Goal: Task Accomplishment & Management: Complete application form

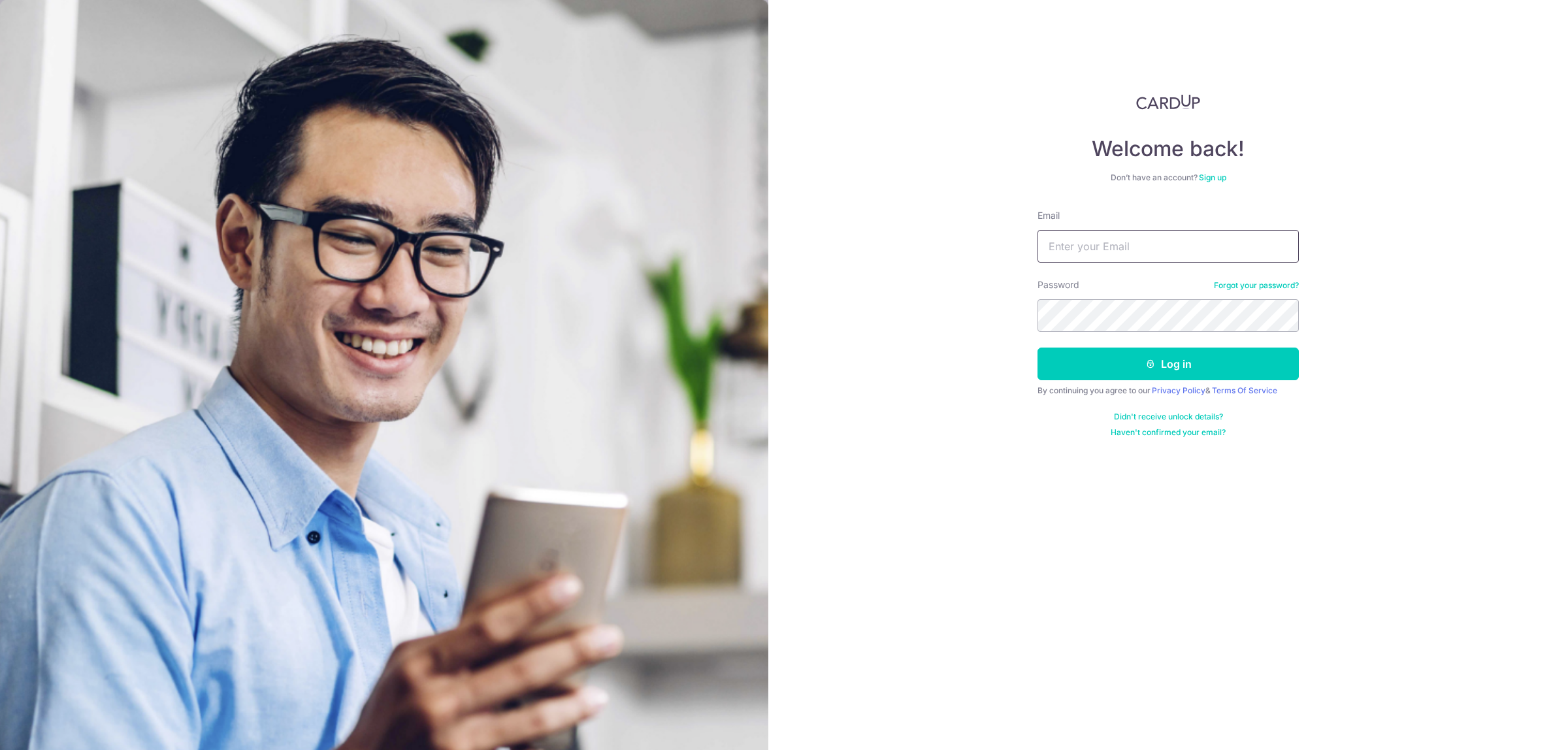
type input "finance@brightoncollege.edu.sg"
click at [1184, 247] on input "[EMAIL_ADDRESS][DOMAIN_NAME]" at bounding box center [1168, 247] width 262 height 33
drag, startPoint x: 856, startPoint y: 369, endPoint x: 867, endPoint y: 373, distance: 11.7
click at [864, 373] on div "Welcome back! Don’t have an account? Sign up Email finance@brightoncollege.edu.…" at bounding box center [1168, 375] width 800 height 750
click at [1077, 364] on button "Log in" at bounding box center [1168, 364] width 262 height 33
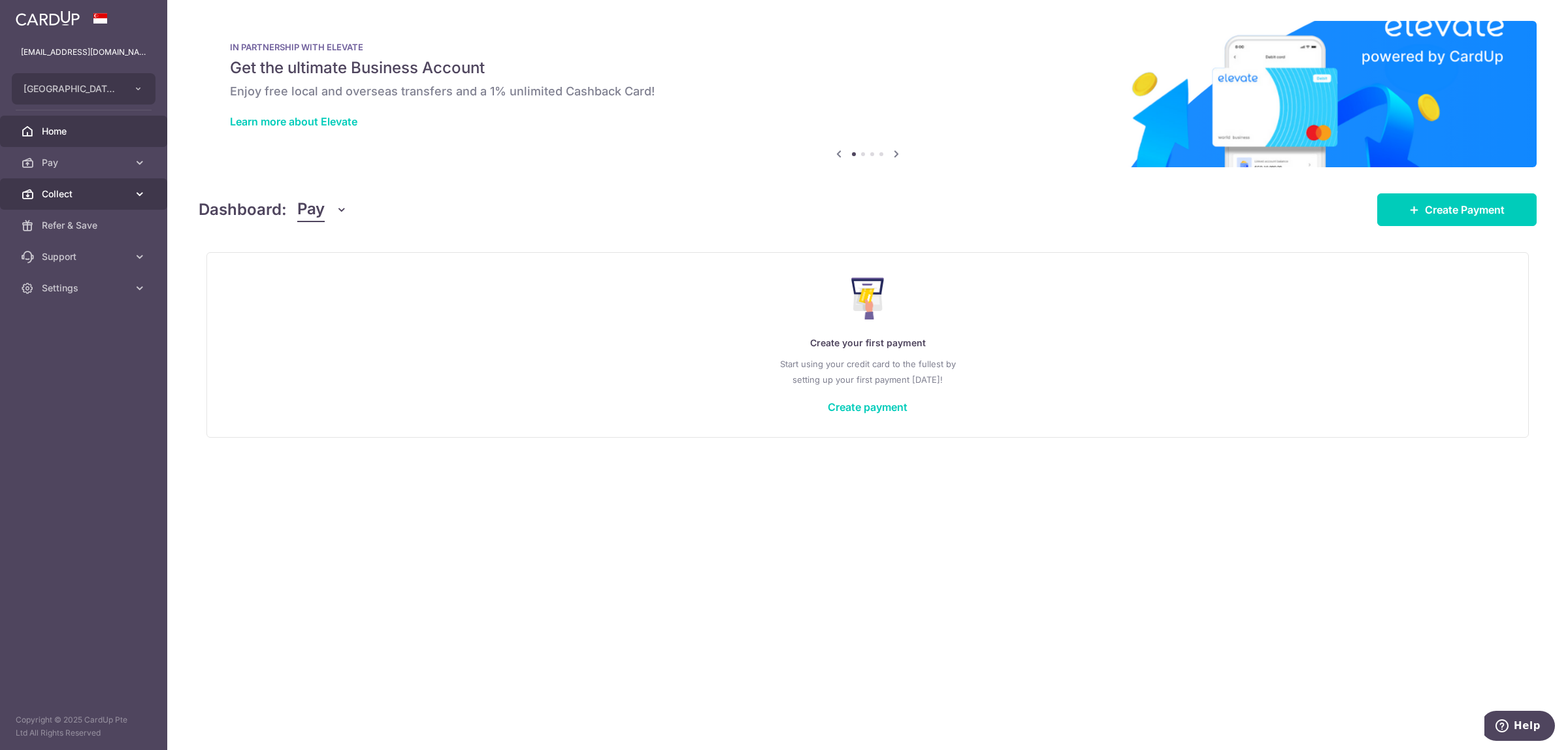
click at [76, 194] on span "Collect" at bounding box center [85, 195] width 86 height 13
click at [77, 220] on span "Dashboard" at bounding box center [85, 226] width 86 height 13
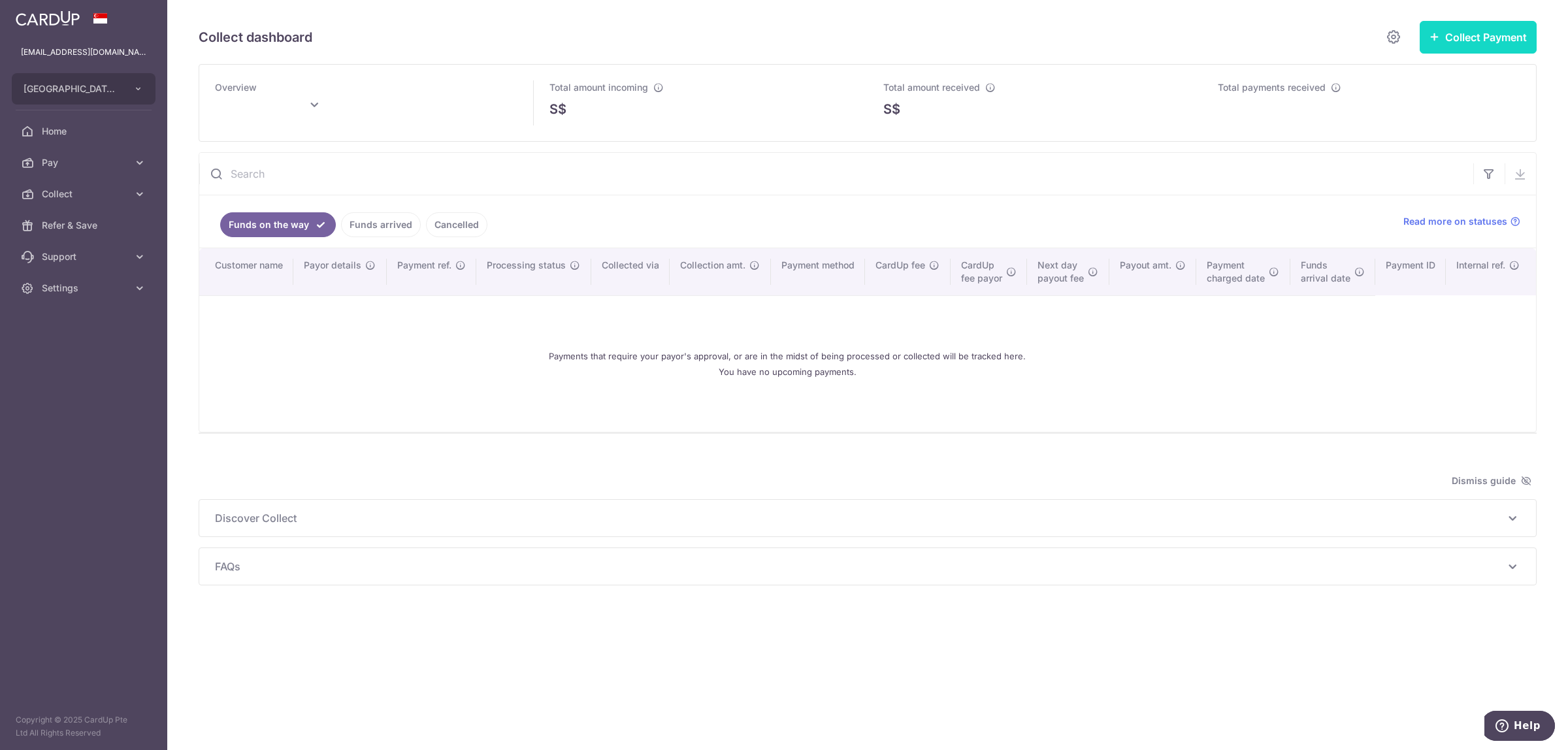
click at [1432, 34] on icon "button" at bounding box center [1435, 37] width 10 height 10
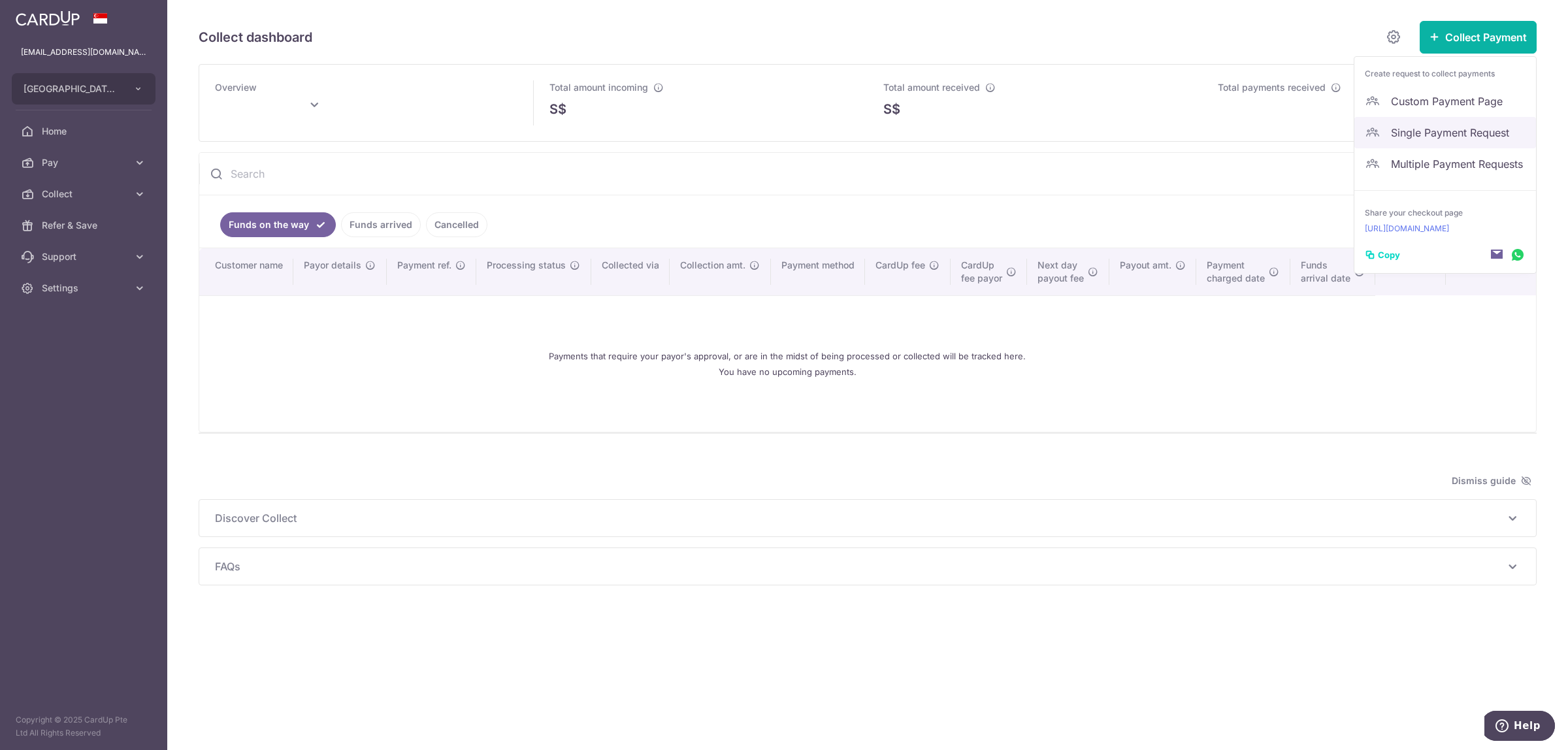
click at [1438, 128] on span "Single Payment Request" at bounding box center [1458, 132] width 135 height 16
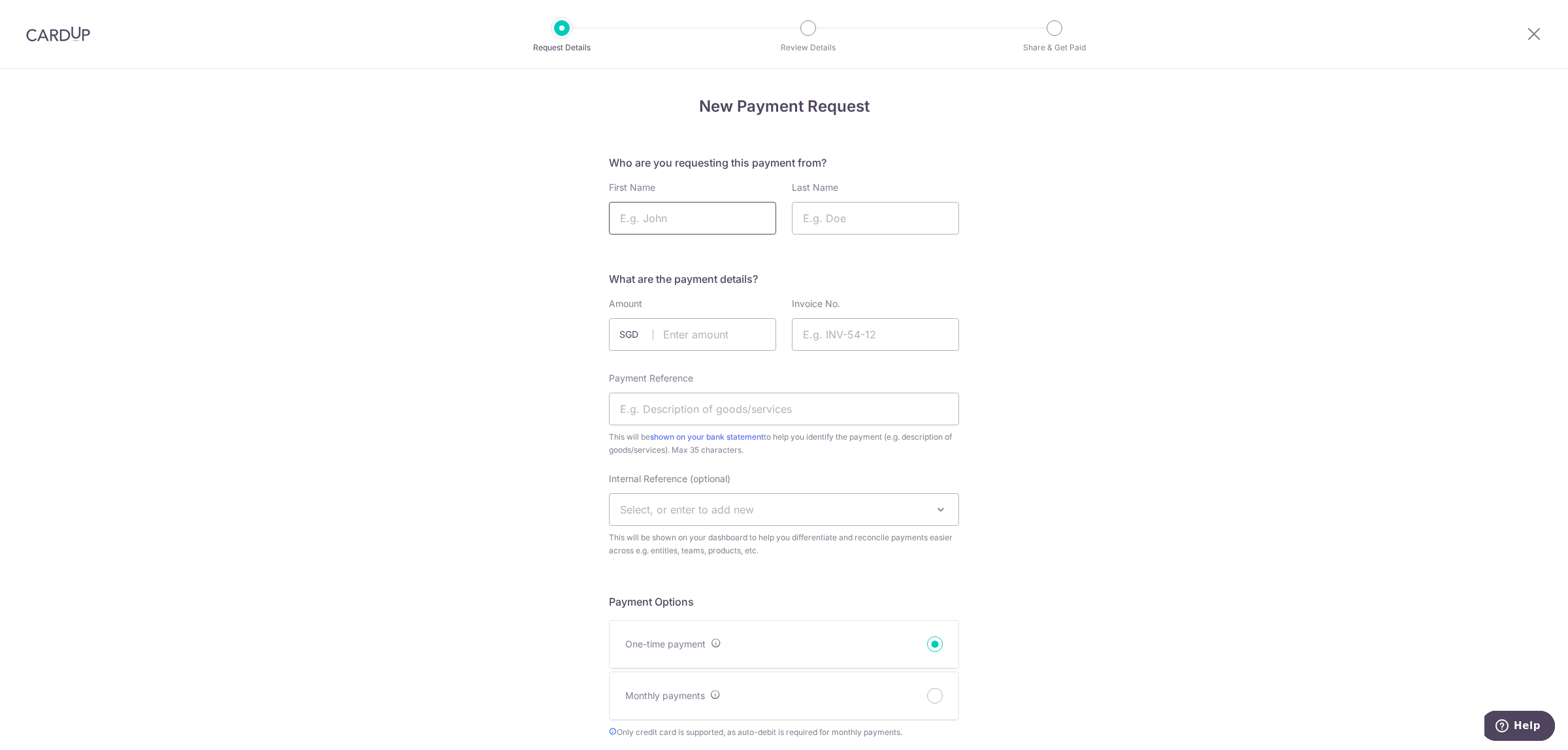
click at [644, 224] on input "First Name" at bounding box center [692, 218] width 167 height 33
type input "Grant"
click at [834, 218] on input "Last Name" at bounding box center [876, 218] width 167 height 33
type input "[PERSON_NAME]"
click at [700, 329] on input "text" at bounding box center [692, 335] width 167 height 33
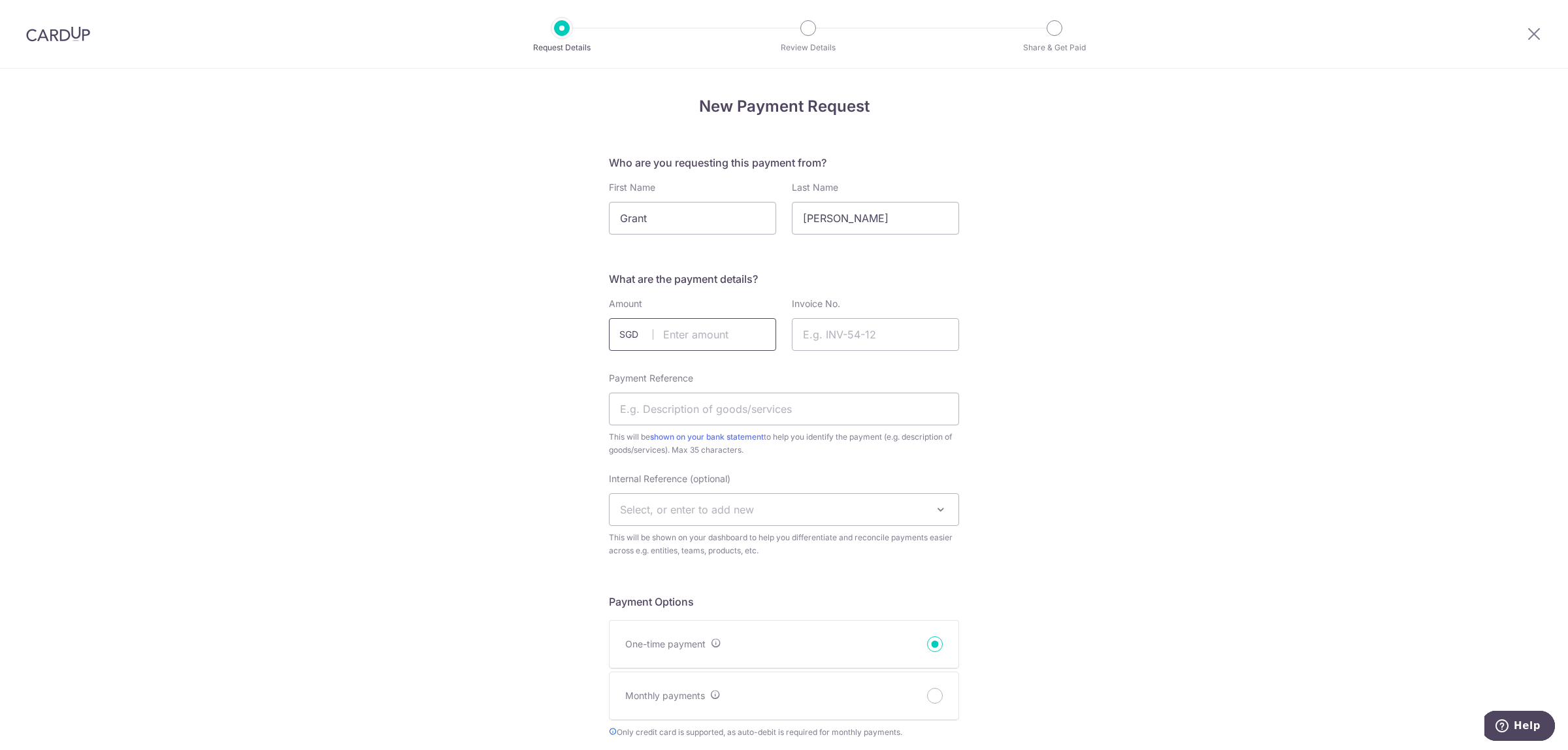
click at [722, 337] on input "text" at bounding box center [692, 335] width 167 height 33
type input "16015.62"
click at [841, 329] on input "Invoice No." at bounding box center [876, 335] width 167 height 33
paste input "SIBCSG2006395"
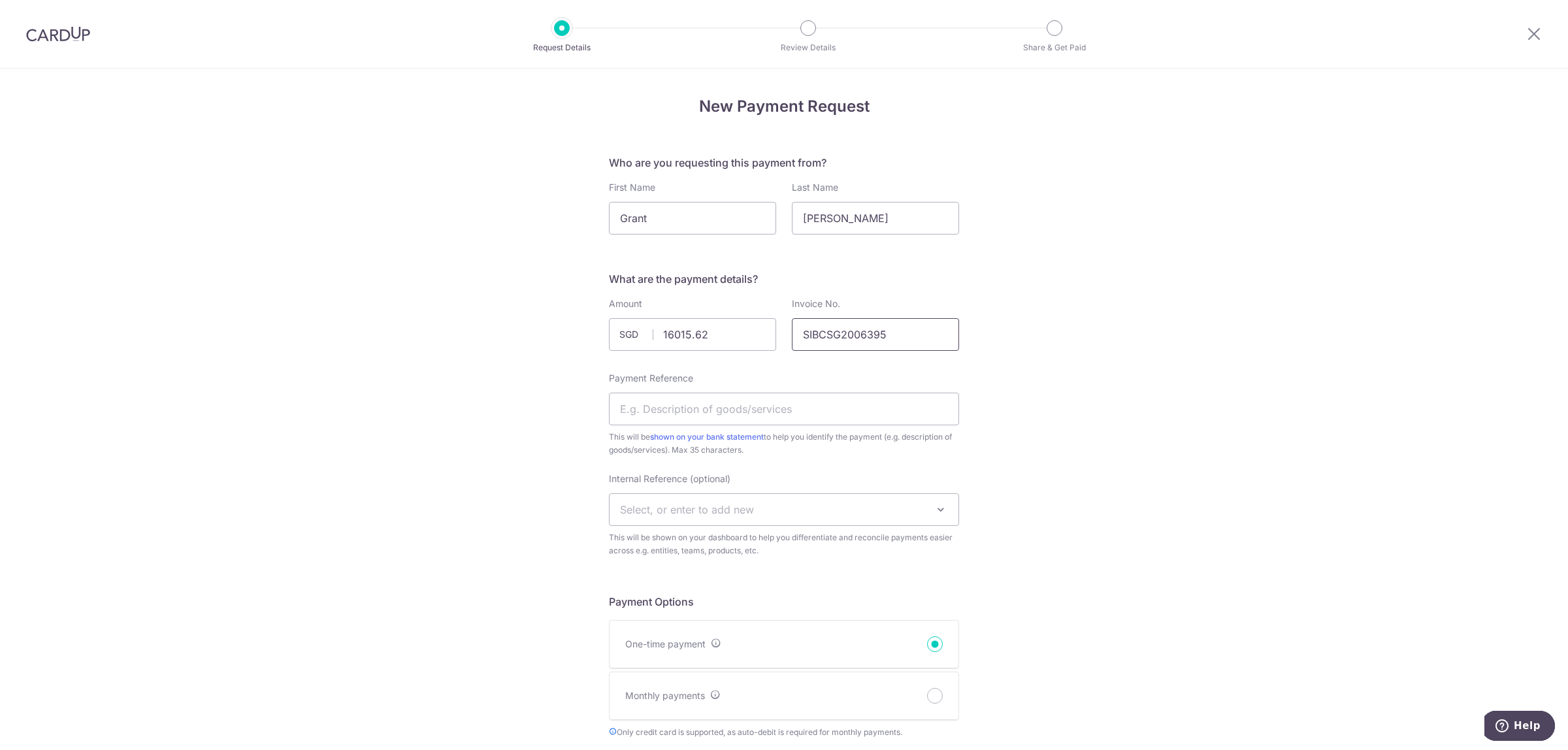
type input "SIBCSG2006395"
click at [749, 341] on input "16015.62" at bounding box center [692, 335] width 167 height 33
type input "16015.63"
click at [734, 410] on input "Payment Reference" at bounding box center [784, 409] width 350 height 33
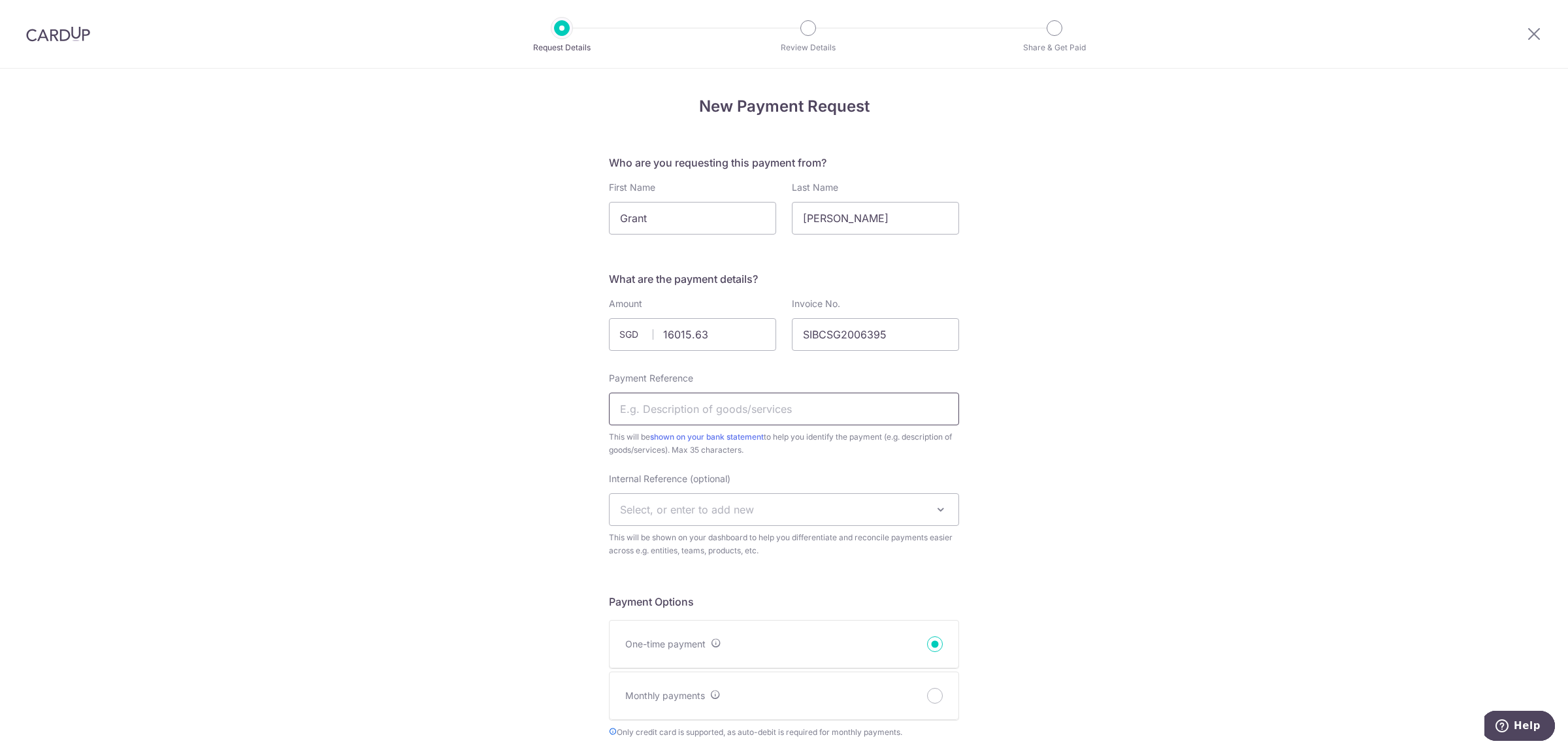
paste input "C079828"
type input "C079828"
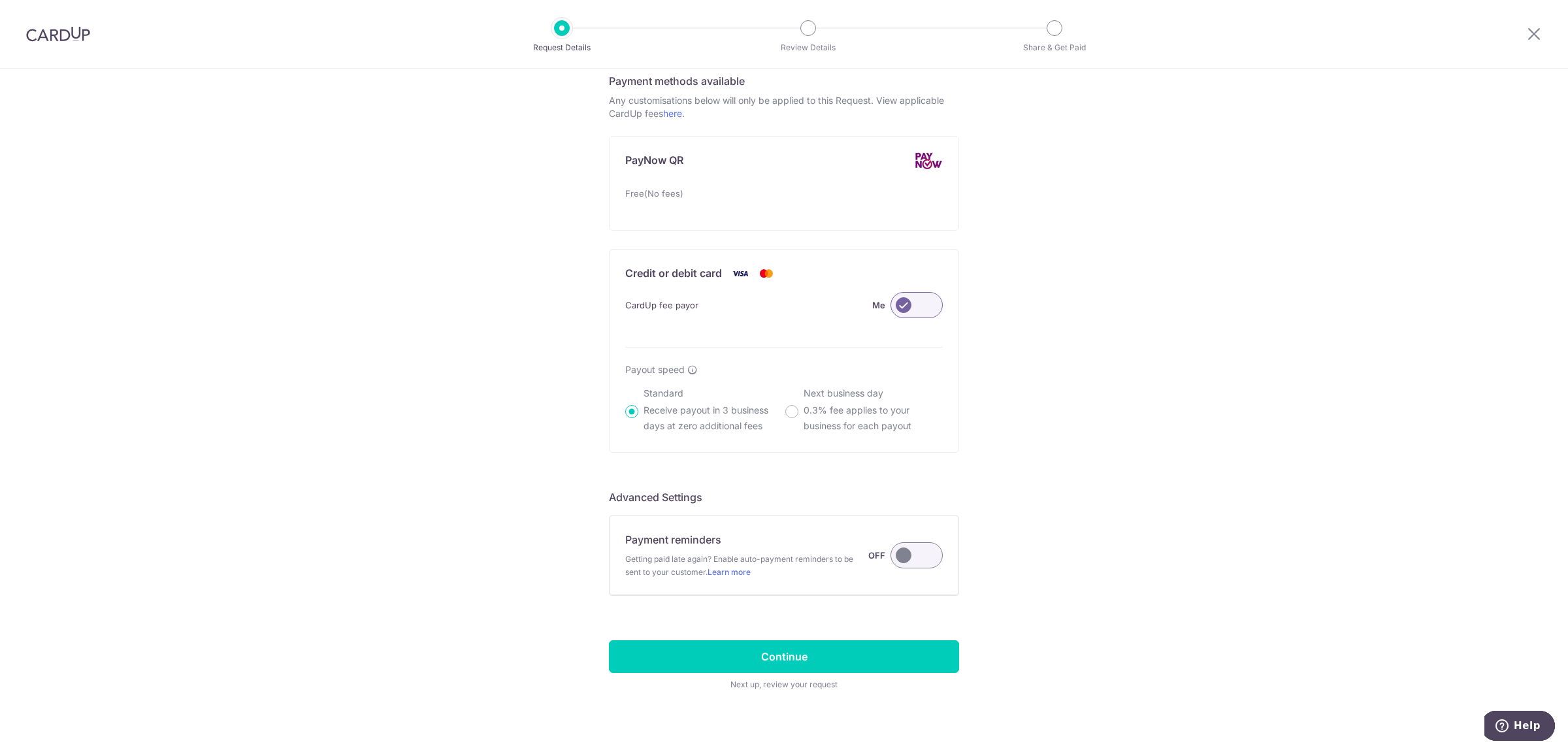
scroll to position [728, 0]
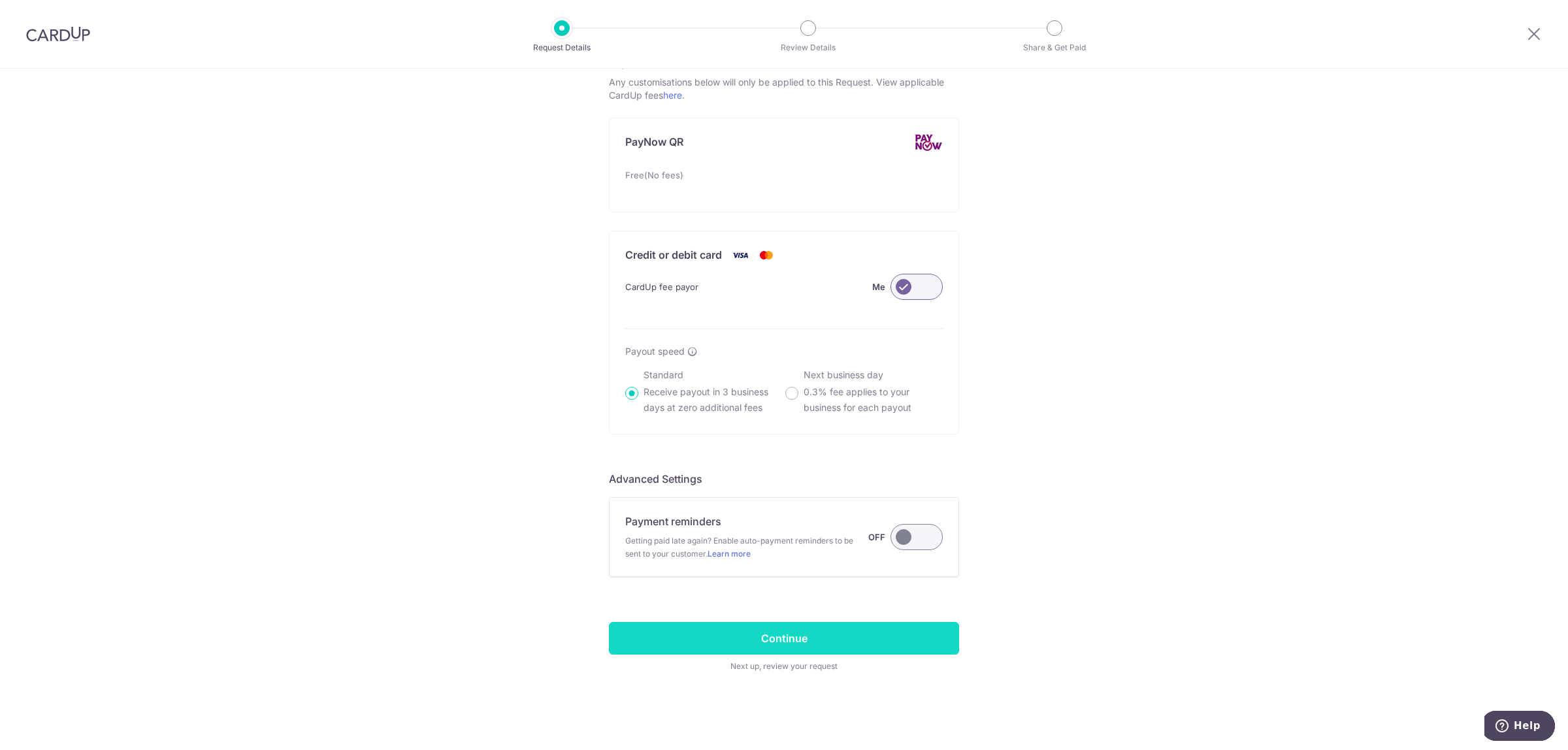
click at [836, 634] on input "Continue" at bounding box center [784, 639] width 350 height 33
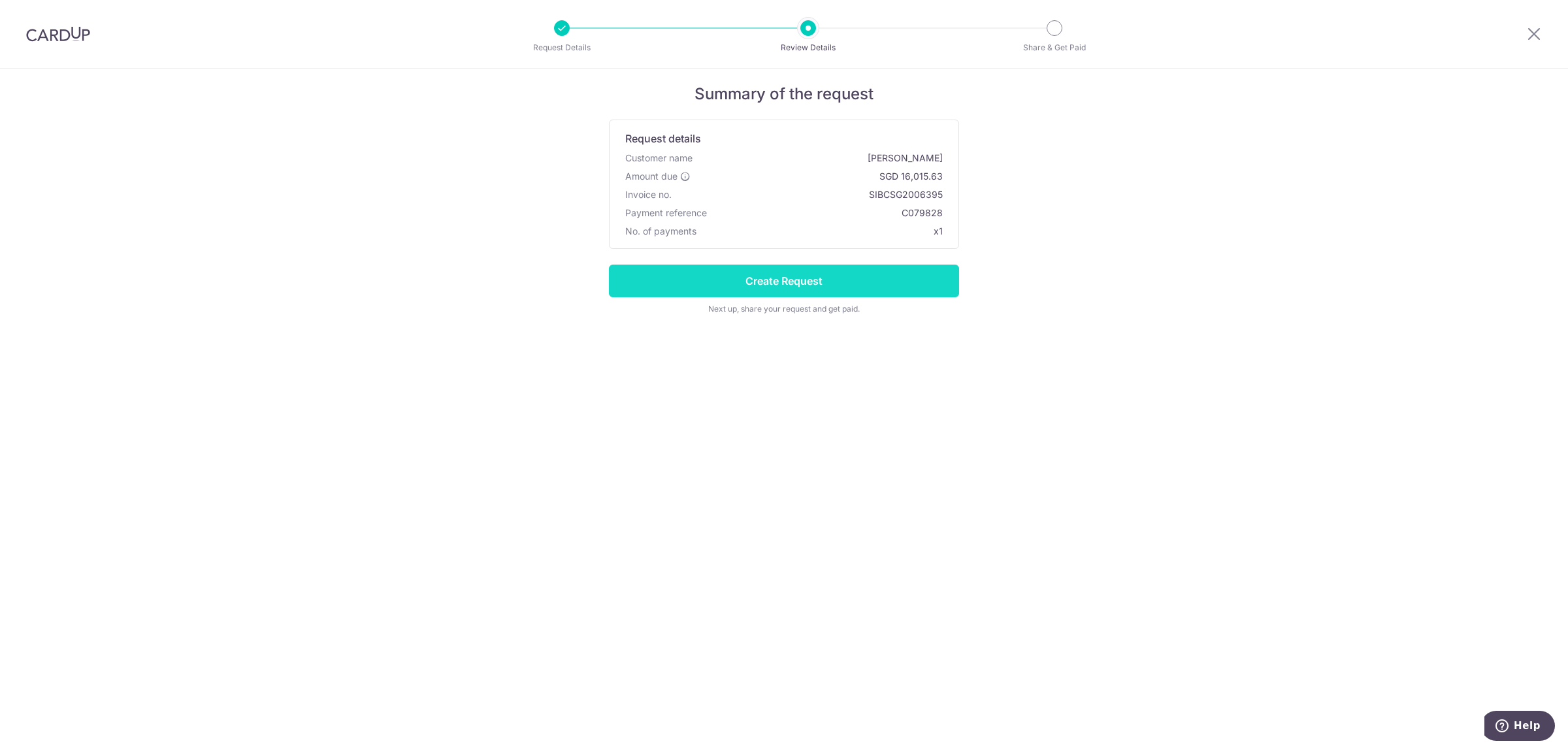
click at [765, 289] on input "Create Request" at bounding box center [784, 281] width 350 height 33
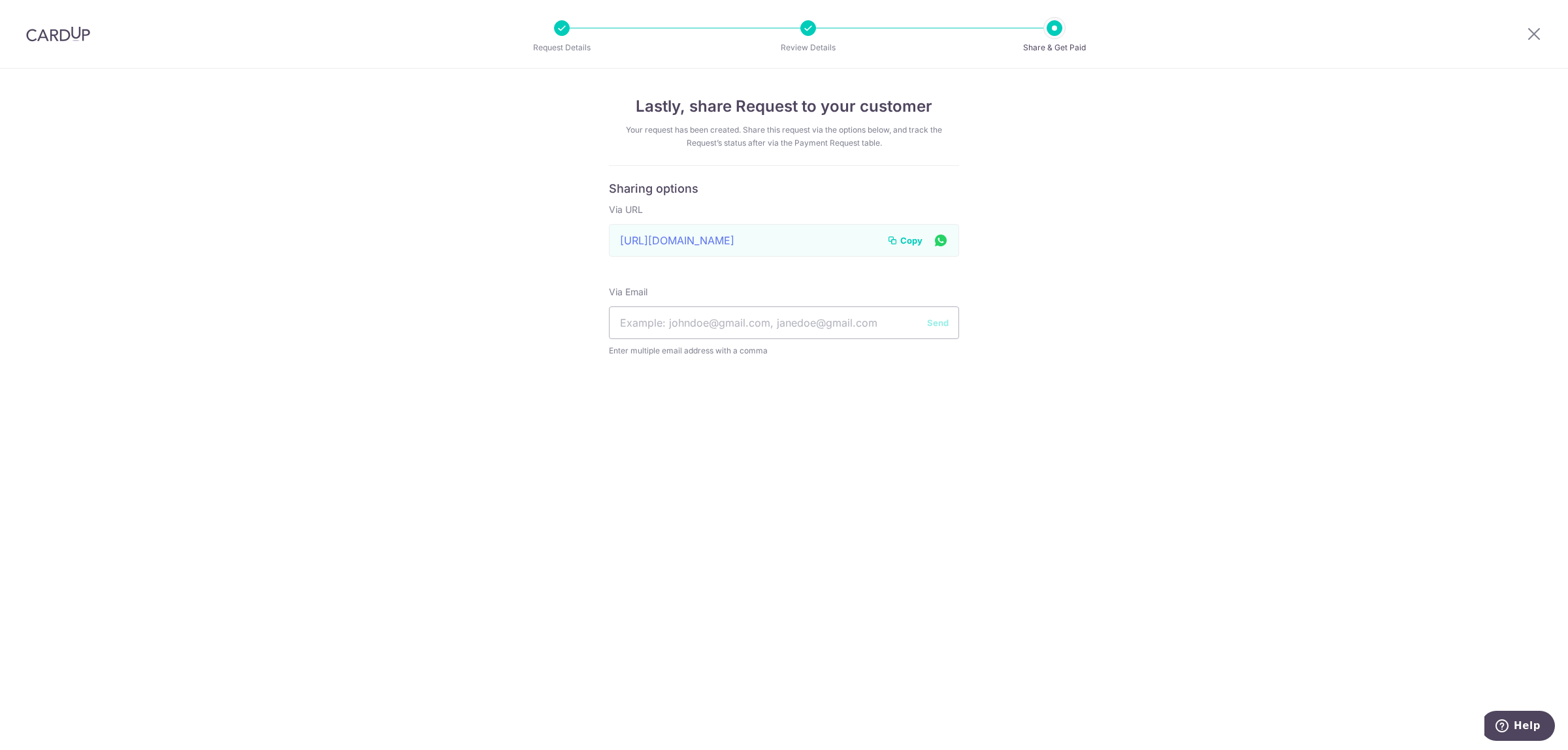
click at [920, 239] on span "Copy" at bounding box center [911, 241] width 22 height 13
